Goal: Entertainment & Leisure: Consume media (video, audio)

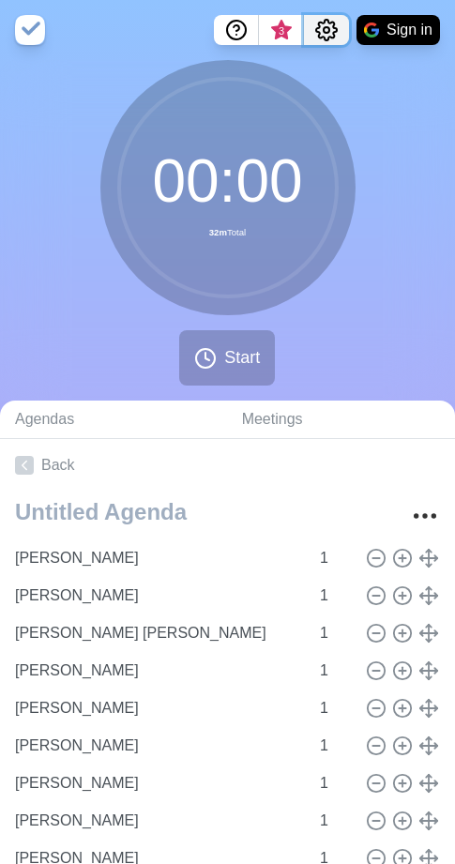
click at [326, 24] on icon "Settings" at bounding box center [326, 30] width 23 height 23
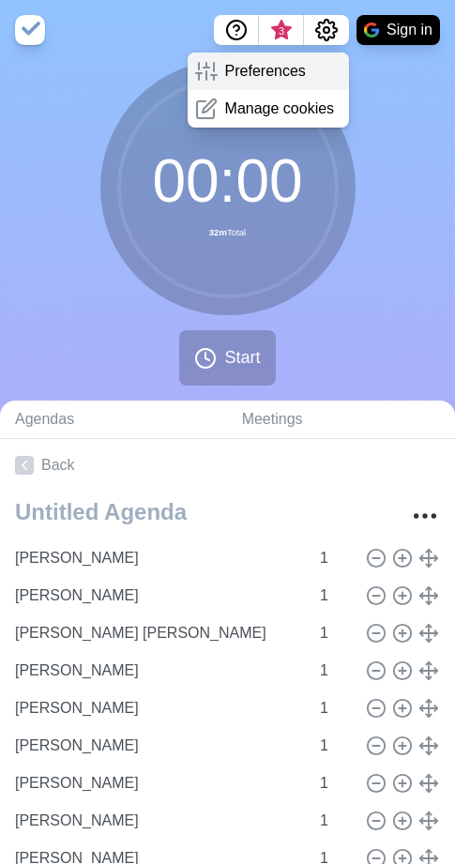
click at [281, 75] on p "Preferences" at bounding box center [265, 71] width 81 height 23
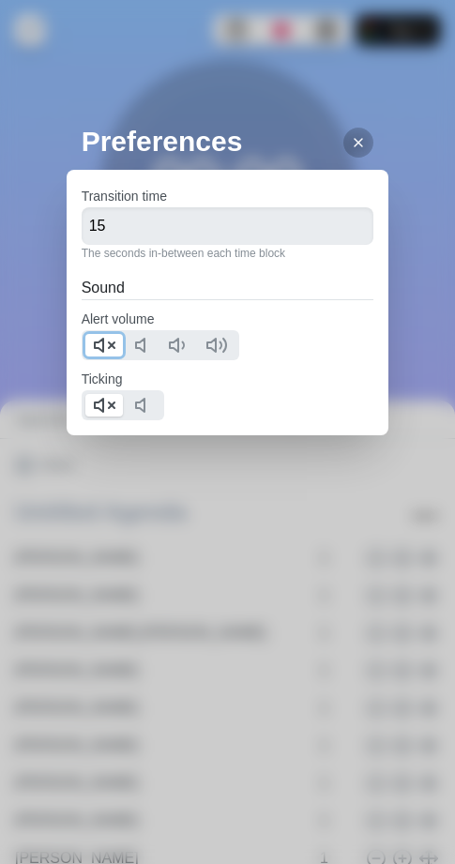
click at [95, 348] on polygon at bounding box center [99, 345] width 8 height 13
click at [100, 407] on icon at bounding box center [104, 405] width 23 height 23
click at [351, 147] on icon at bounding box center [358, 142] width 15 height 15
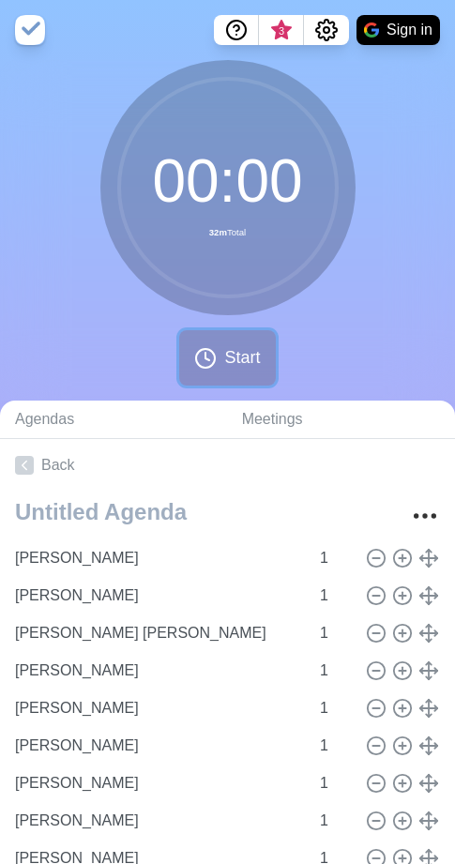
click at [232, 361] on span "Start" at bounding box center [242, 357] width 36 height 25
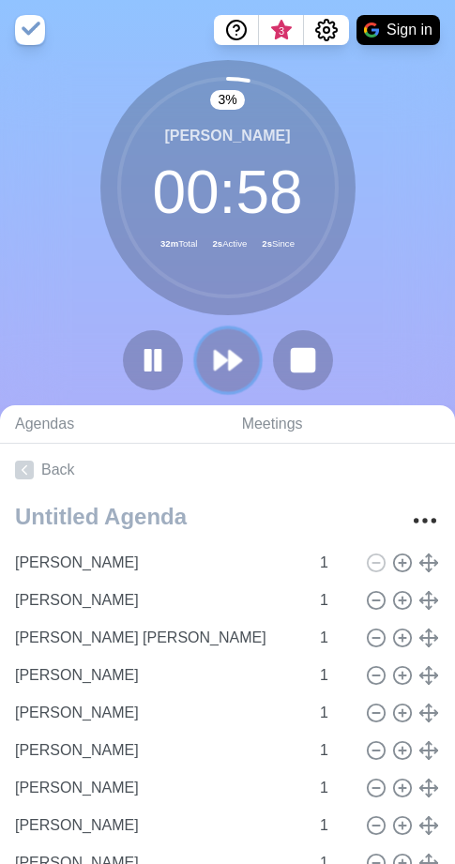
click at [238, 361] on polygon at bounding box center [235, 360] width 12 height 19
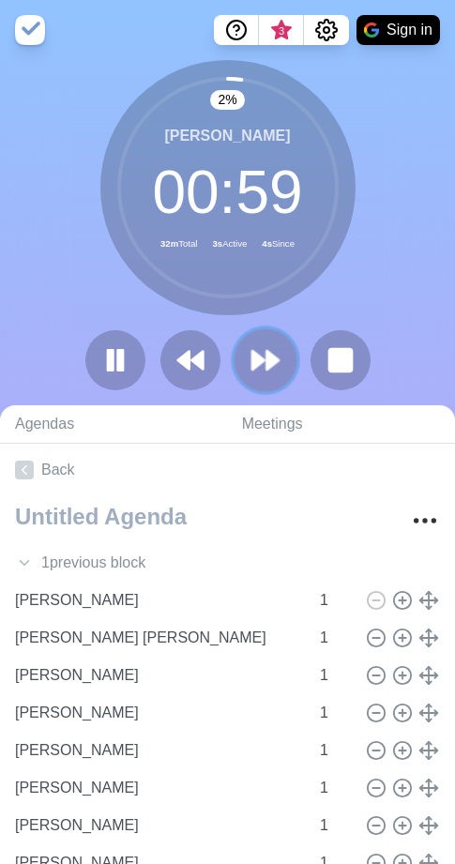
click at [256, 345] on icon at bounding box center [266, 360] width 32 height 32
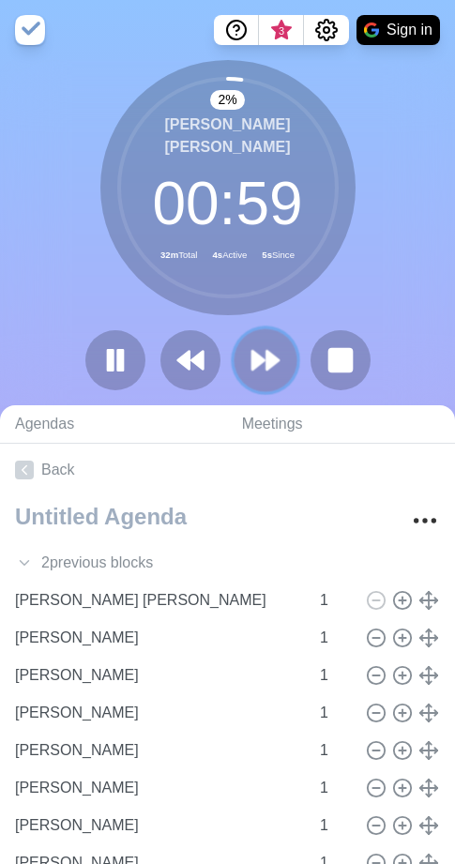
click at [256, 345] on icon at bounding box center [266, 360] width 32 height 32
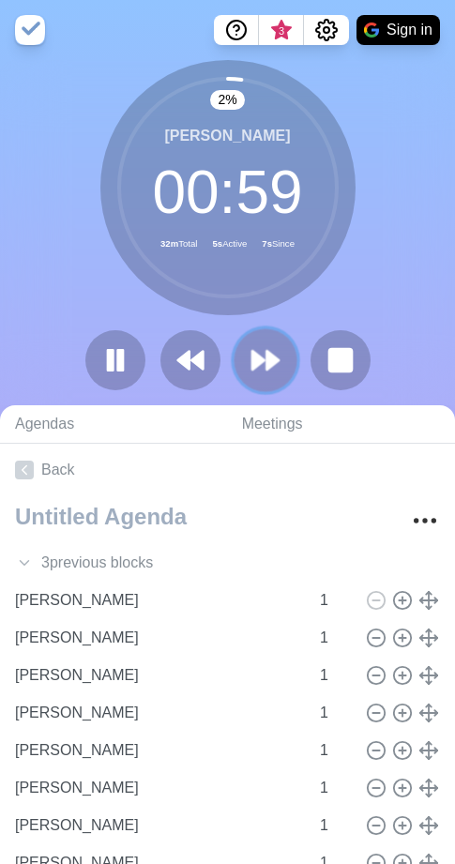
click at [256, 345] on icon at bounding box center [266, 360] width 32 height 32
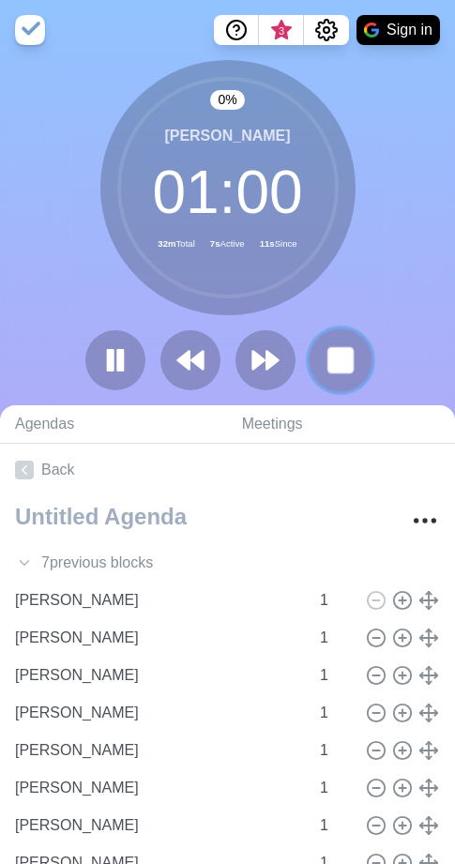
click at [352, 365] on rect at bounding box center [339, 359] width 23 height 23
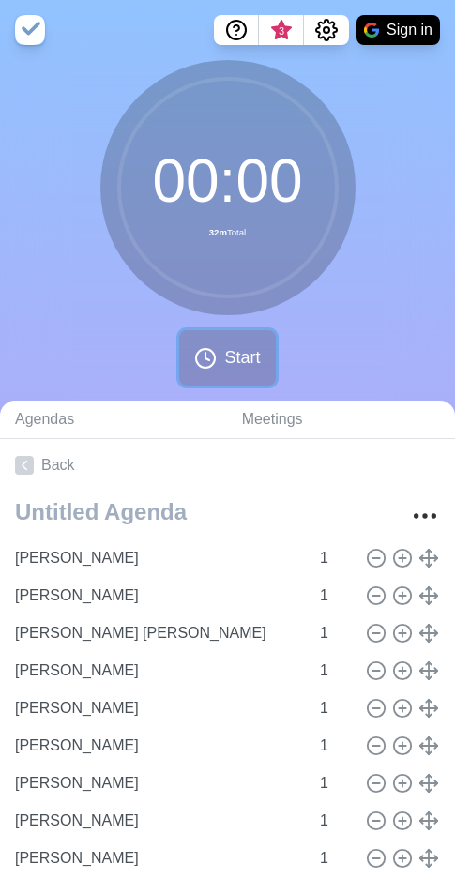
click at [237, 359] on span "Start" at bounding box center [242, 357] width 36 height 25
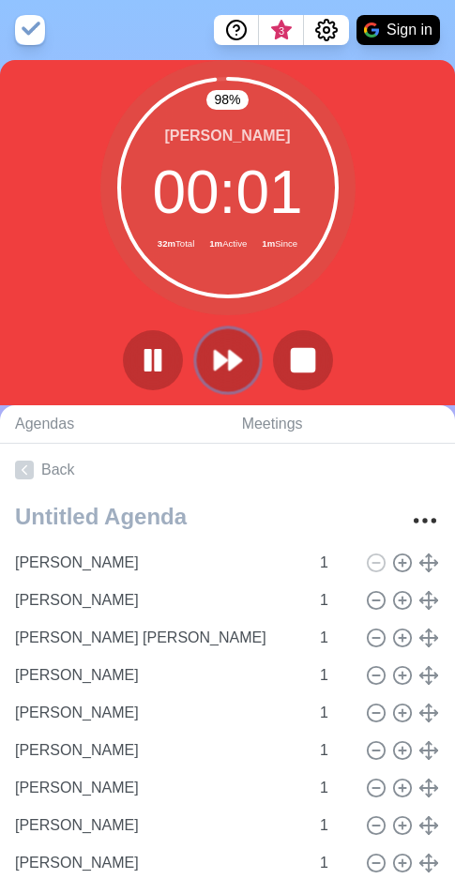
click at [235, 368] on icon at bounding box center [228, 360] width 32 height 32
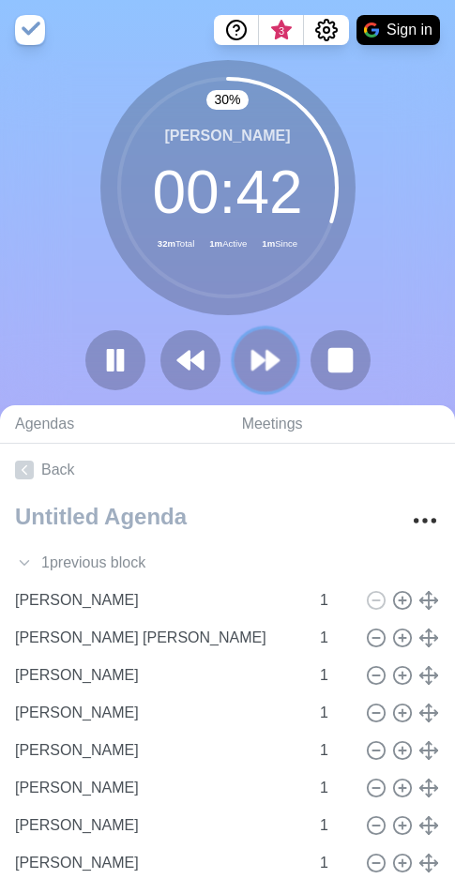
click at [263, 365] on icon at bounding box center [266, 360] width 32 height 32
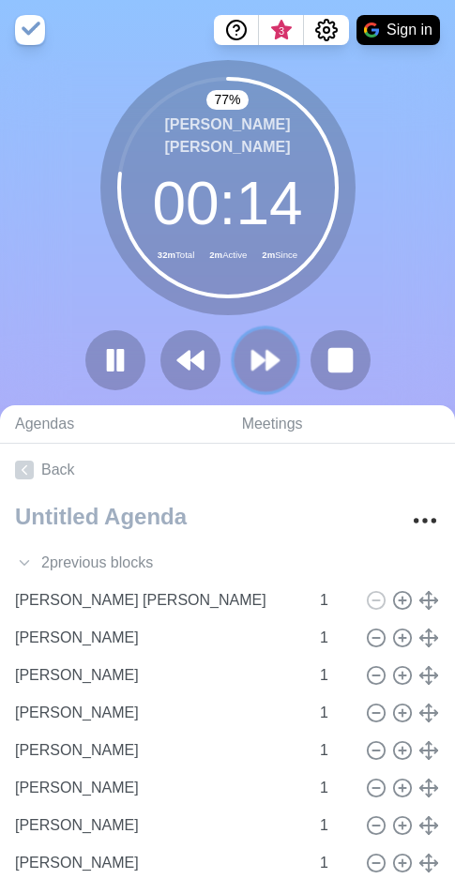
click at [250, 350] on icon at bounding box center [266, 360] width 32 height 32
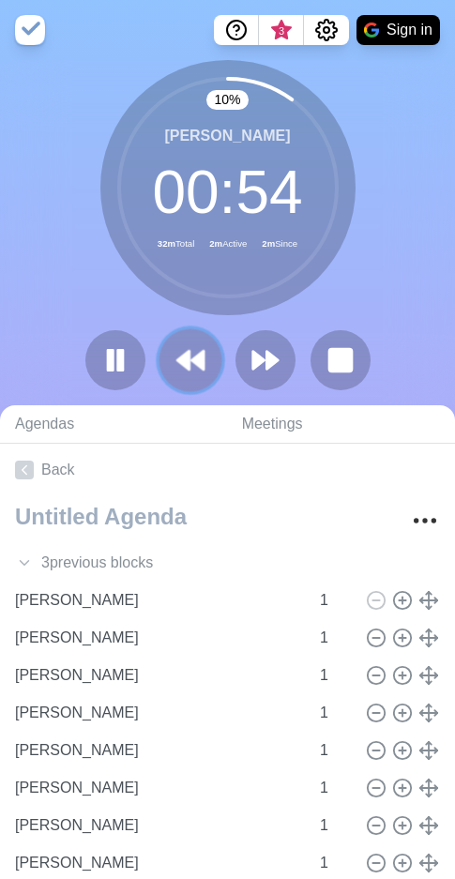
click at [176, 365] on icon at bounding box center [191, 360] width 32 height 32
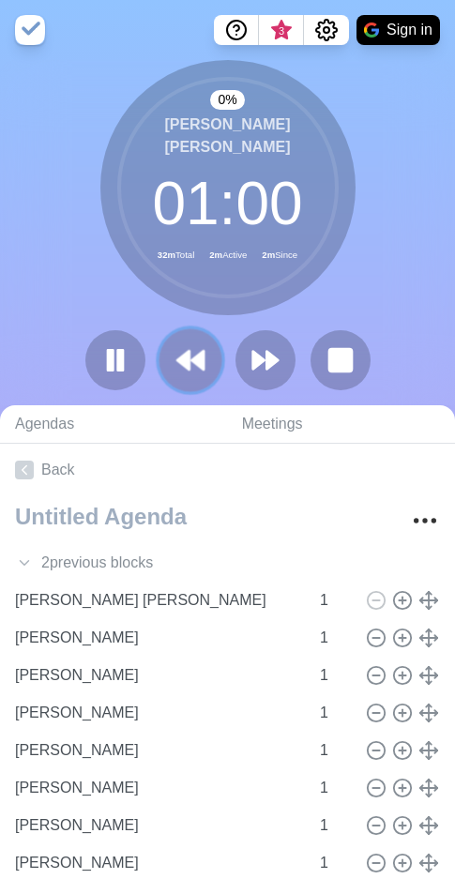
click at [182, 364] on polygon at bounding box center [183, 360] width 12 height 19
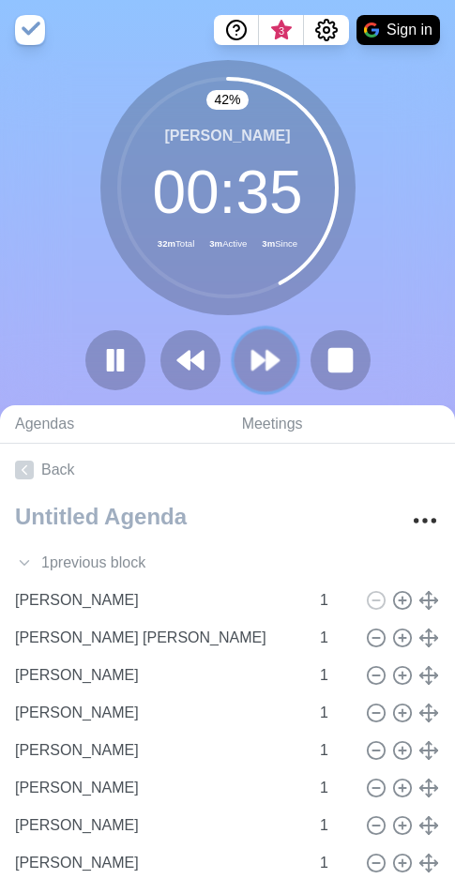
click at [279, 370] on icon at bounding box center [266, 360] width 32 height 32
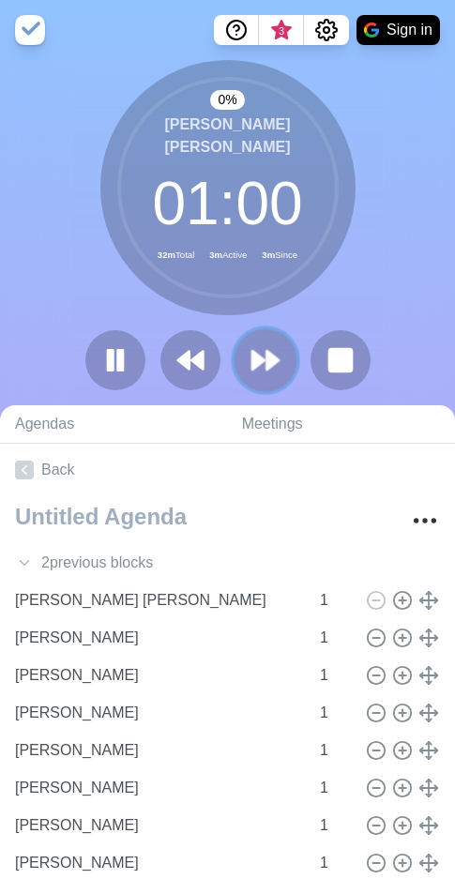
click at [279, 371] on icon at bounding box center [266, 360] width 32 height 32
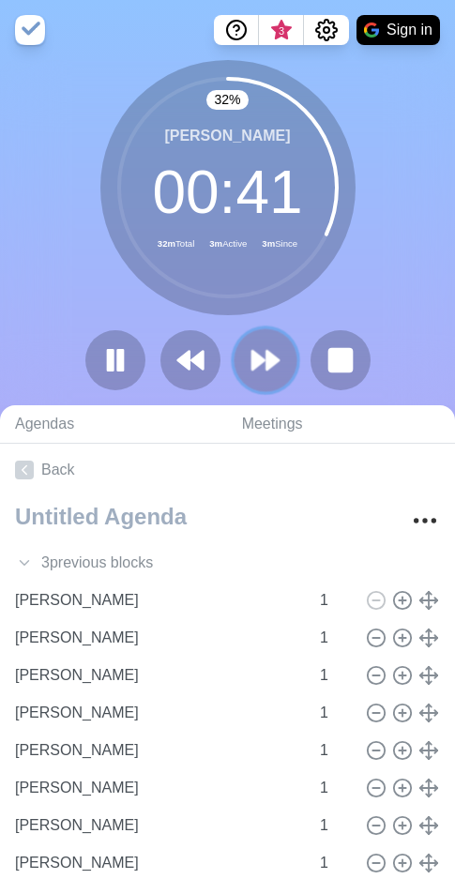
click at [263, 367] on icon at bounding box center [266, 360] width 32 height 32
click at [278, 366] on icon at bounding box center [266, 360] width 32 height 32
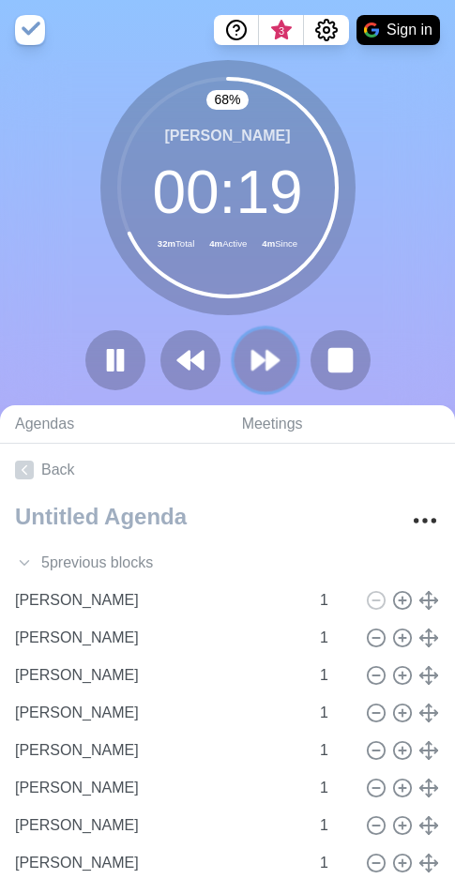
click at [269, 369] on polygon at bounding box center [273, 360] width 12 height 19
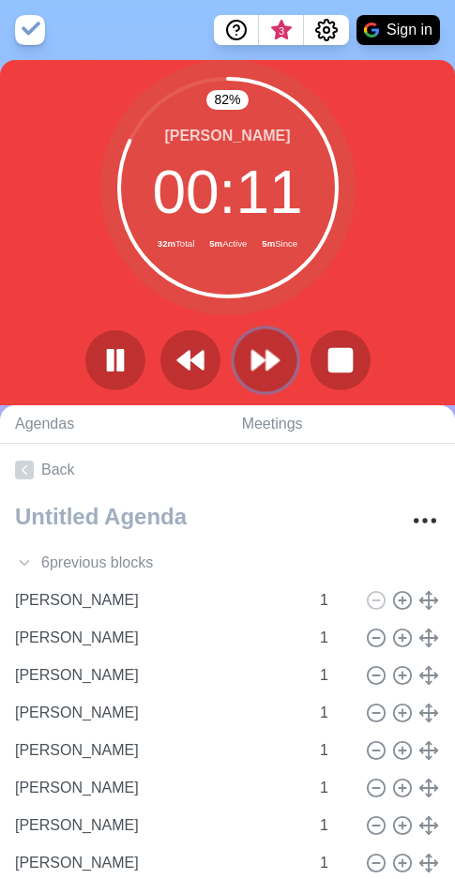
click at [259, 355] on polygon at bounding box center [258, 360] width 12 height 19
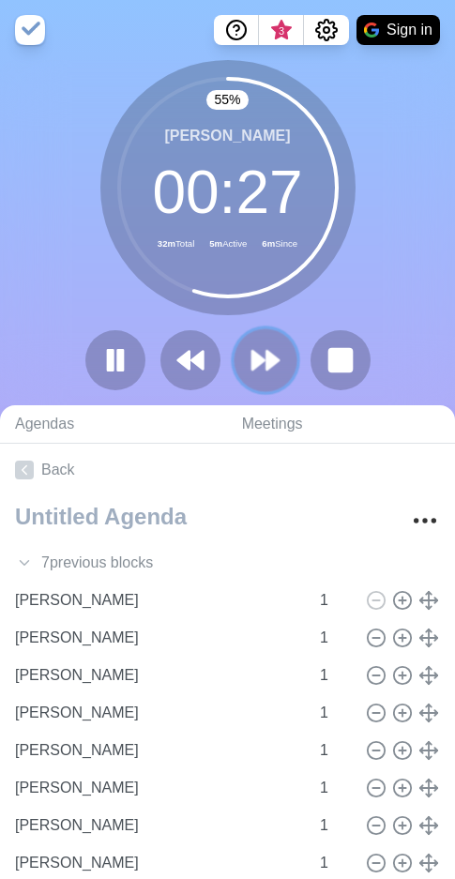
click at [272, 364] on polygon at bounding box center [273, 360] width 12 height 19
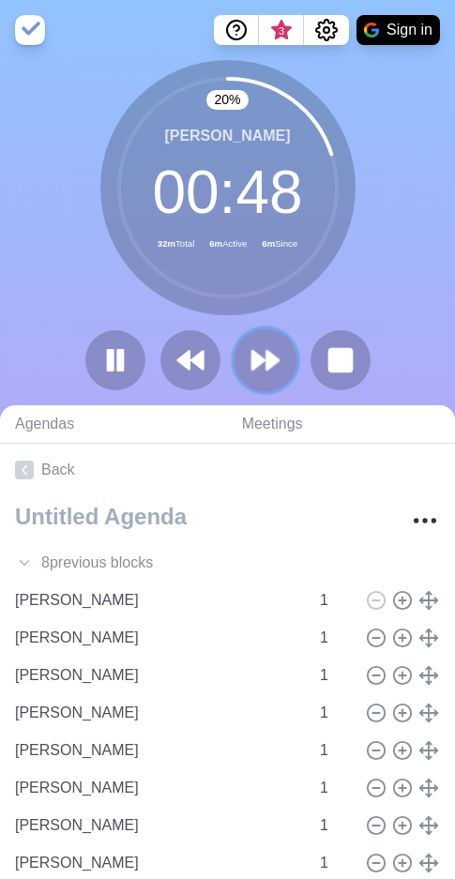
click at [275, 348] on icon at bounding box center [266, 360] width 32 height 32
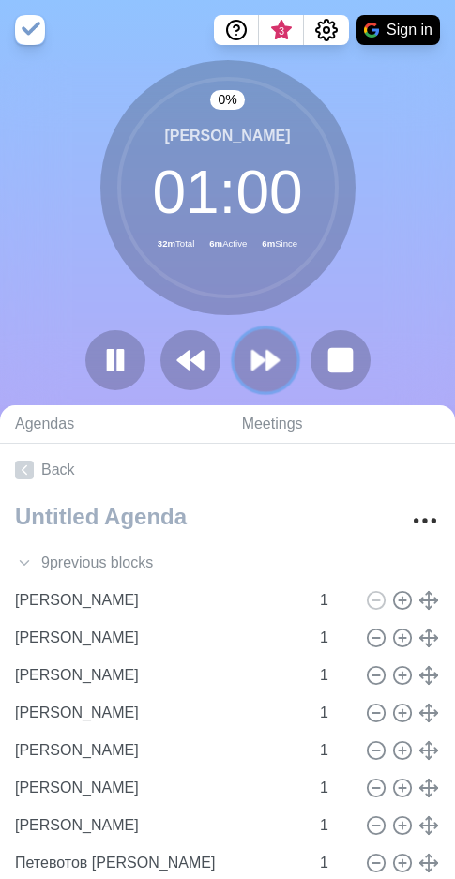
click at [275, 348] on icon at bounding box center [266, 360] width 32 height 32
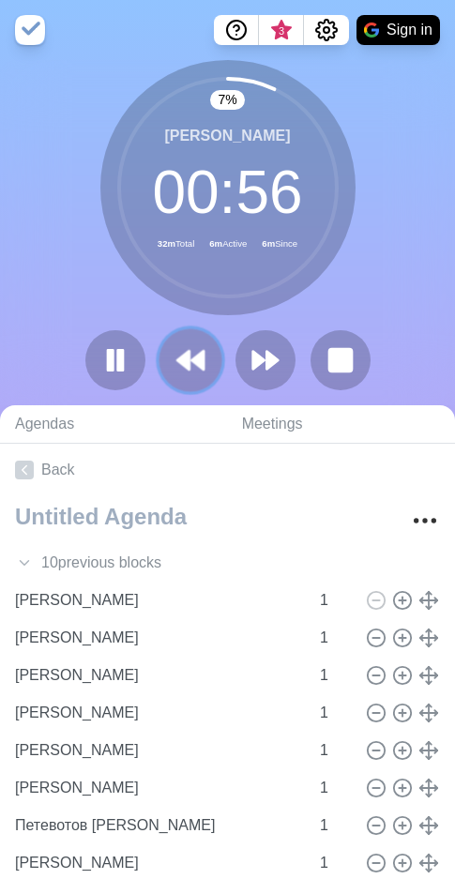
click at [204, 364] on polygon at bounding box center [197, 360] width 12 height 19
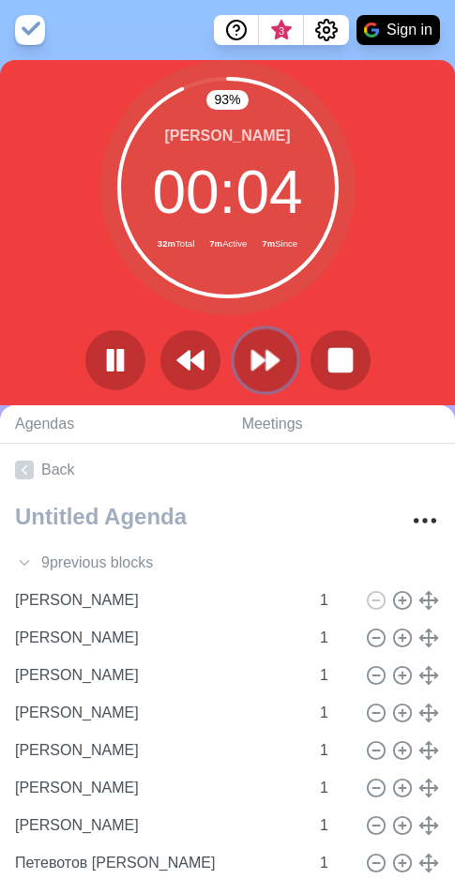
click at [282, 367] on button at bounding box center [265, 359] width 63 height 63
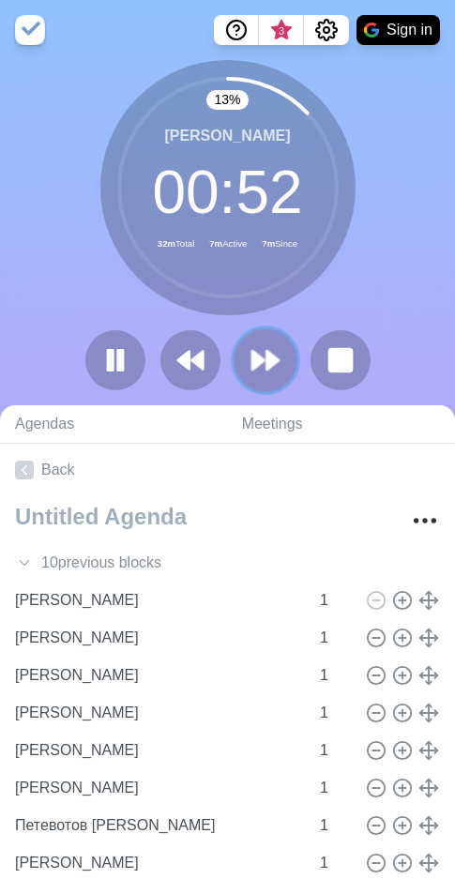
click at [273, 362] on polygon at bounding box center [273, 360] width 12 height 19
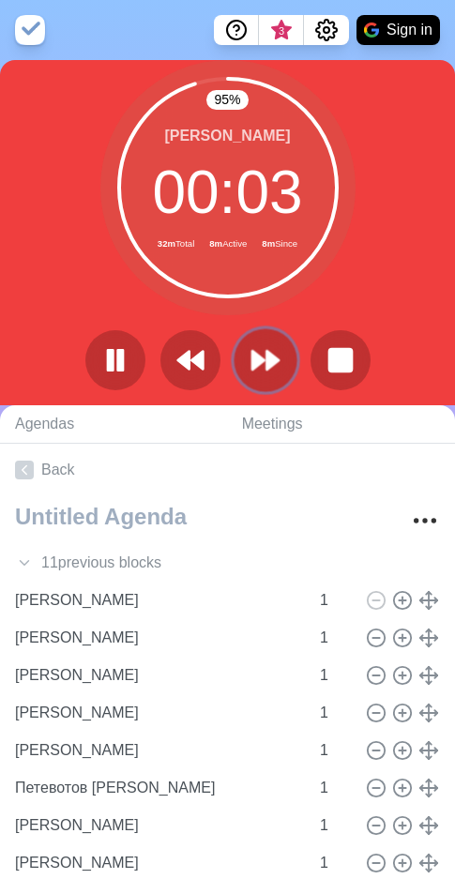
click at [269, 354] on polygon at bounding box center [273, 360] width 12 height 19
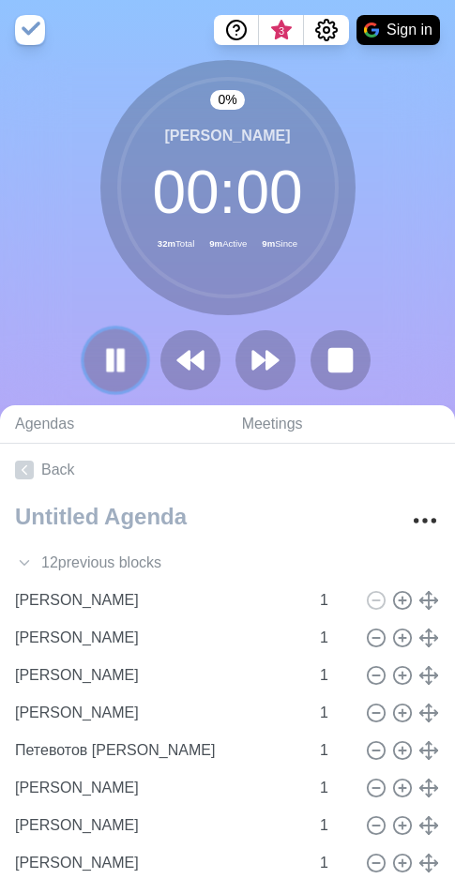
click at [105, 359] on icon at bounding box center [115, 360] width 32 height 32
click at [106, 359] on polygon at bounding box center [115, 360] width 18 height 23
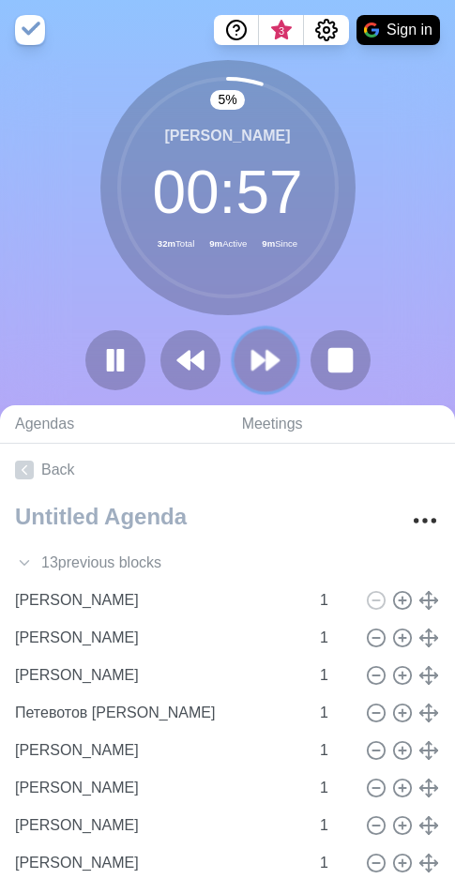
click at [280, 363] on icon at bounding box center [266, 360] width 32 height 32
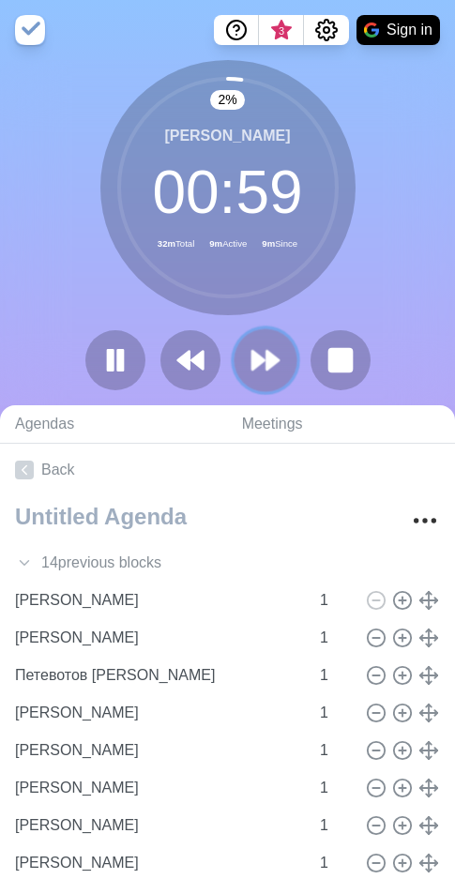
click at [280, 363] on icon at bounding box center [266, 360] width 32 height 32
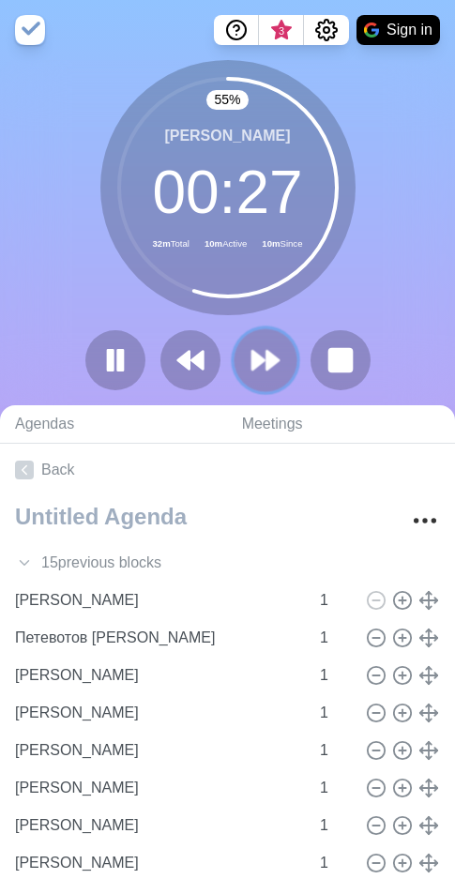
click at [248, 362] on button at bounding box center [265, 359] width 63 height 63
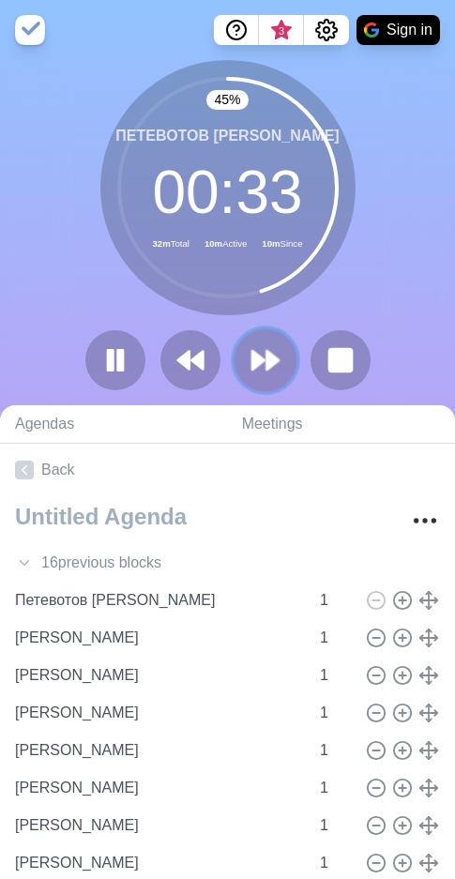
click at [274, 359] on polygon at bounding box center [273, 360] width 12 height 19
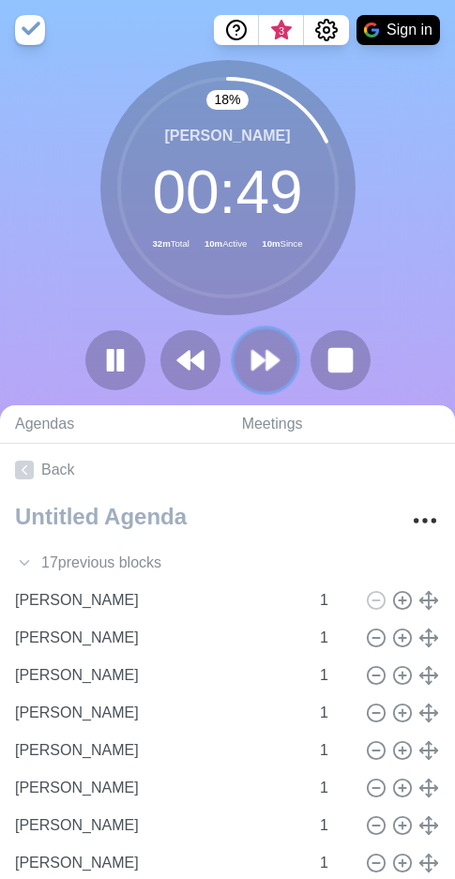
click at [265, 359] on polygon at bounding box center [258, 360] width 12 height 19
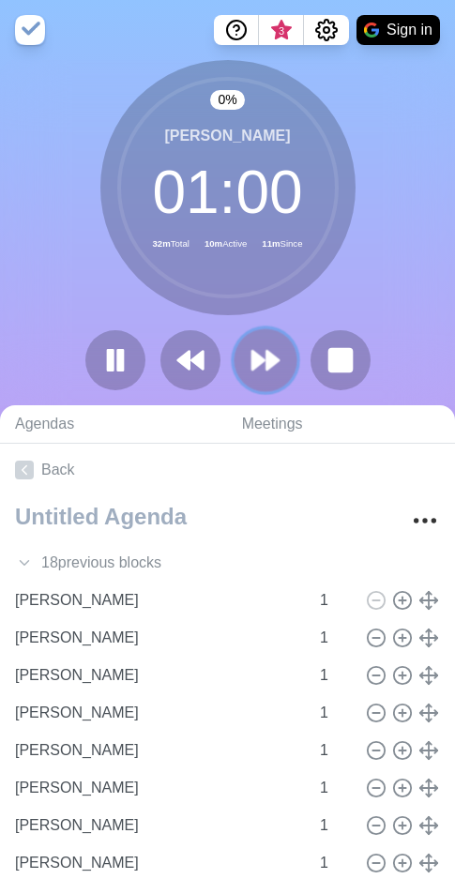
click at [265, 359] on polygon at bounding box center [258, 360] width 12 height 19
click at [253, 359] on polygon at bounding box center [258, 360] width 12 height 19
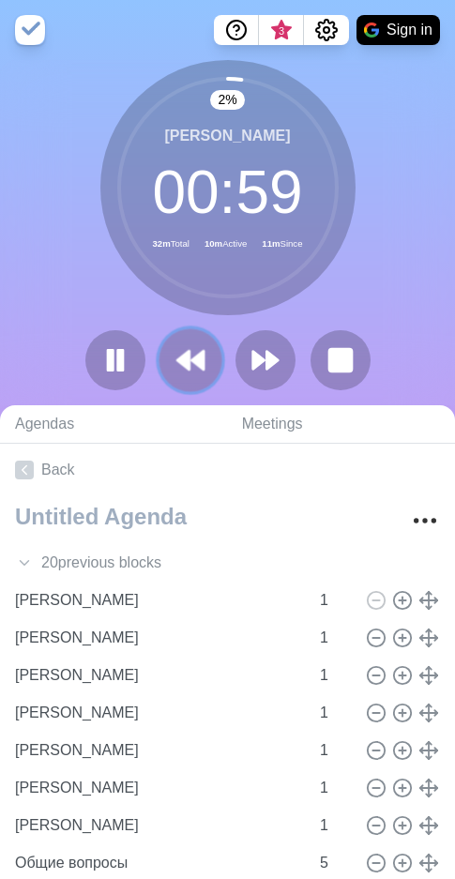
click at [191, 349] on icon at bounding box center [191, 360] width 32 height 32
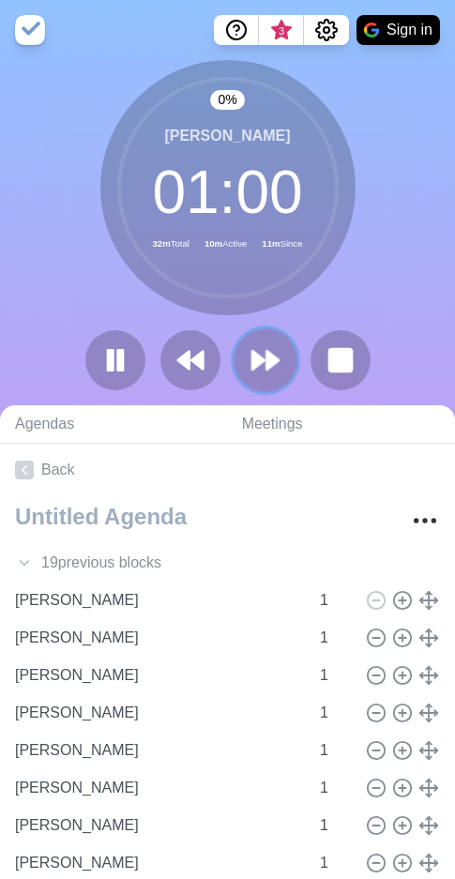
click at [258, 355] on polygon at bounding box center [258, 360] width 12 height 19
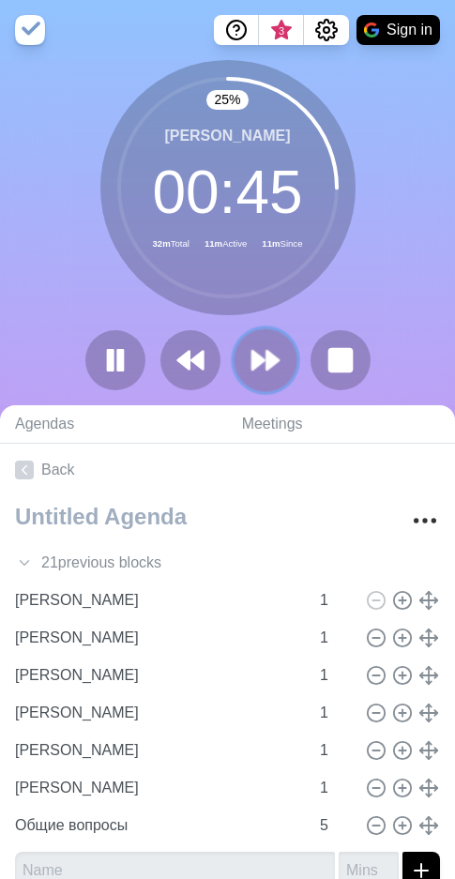
click at [256, 346] on icon at bounding box center [266, 360] width 32 height 32
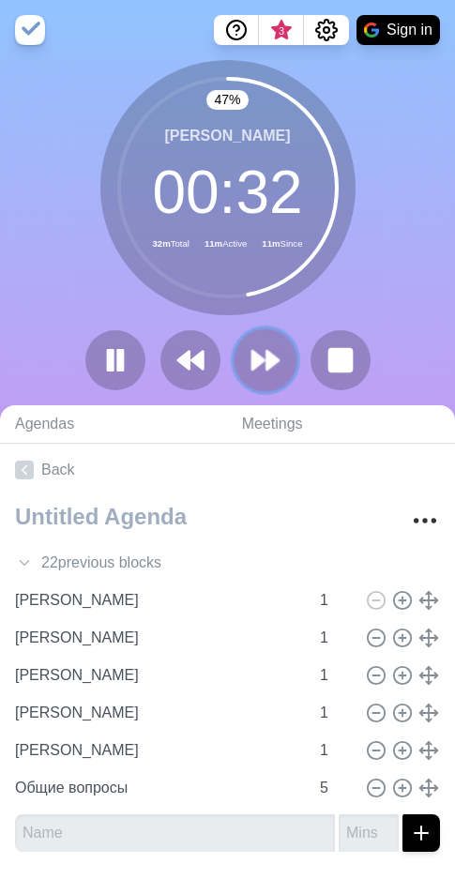
click at [261, 371] on icon at bounding box center [266, 360] width 32 height 32
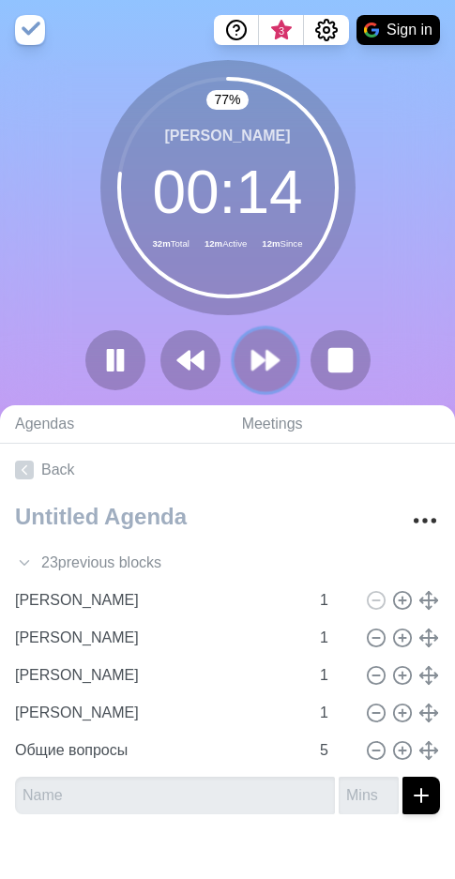
click at [281, 347] on icon at bounding box center [266, 360] width 32 height 32
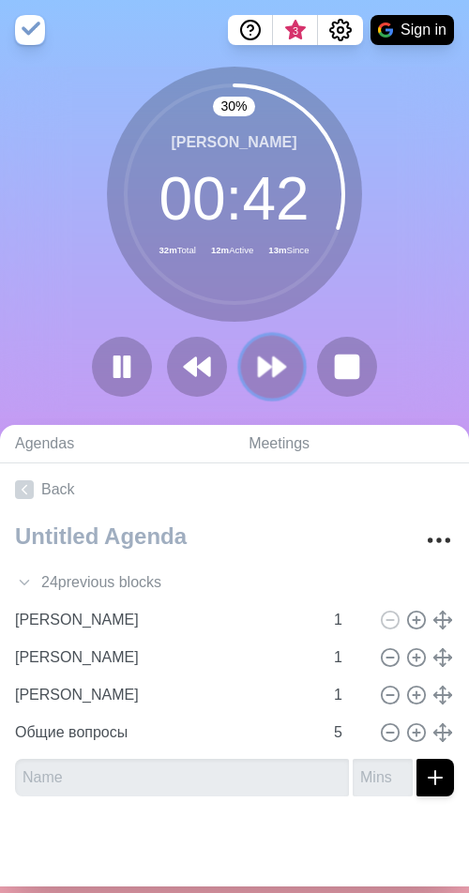
click at [280, 366] on icon at bounding box center [272, 367] width 32 height 32
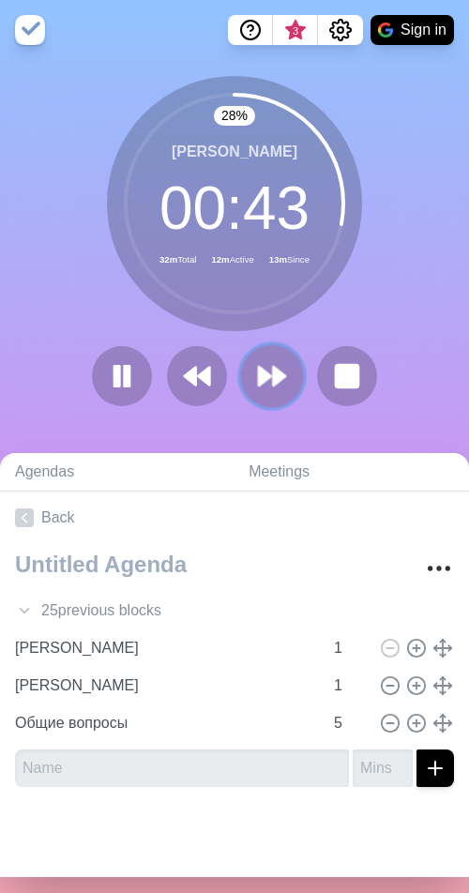
click at [273, 374] on polygon at bounding box center [279, 376] width 12 height 19
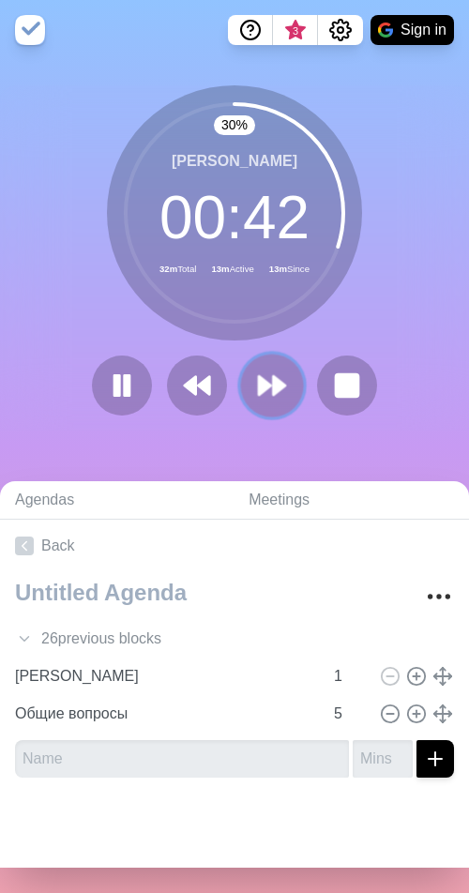
click at [273, 388] on polygon at bounding box center [279, 385] width 12 height 19
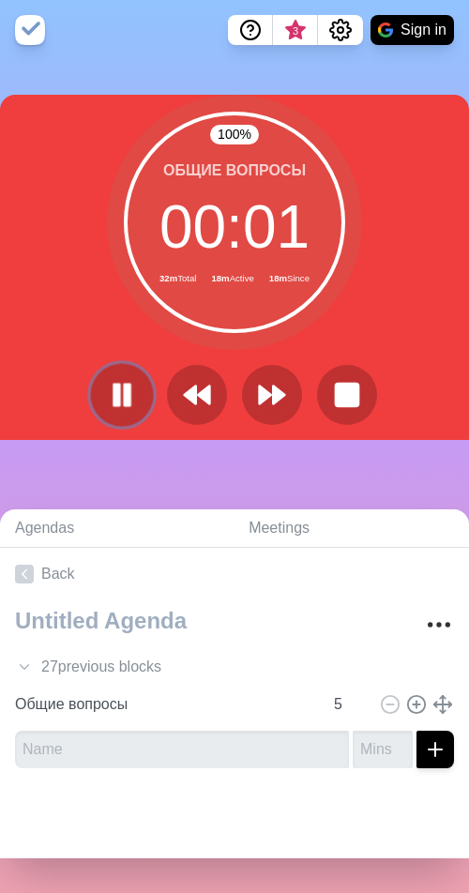
click at [128, 404] on icon at bounding box center [122, 395] width 32 height 32
